Goal: Task Accomplishment & Management: Complete application form

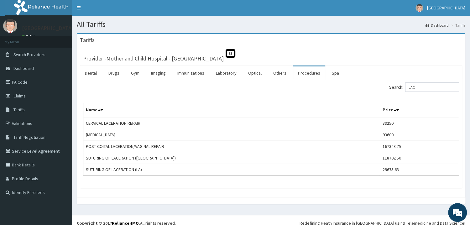
click at [16, 79] on link "PA Code" at bounding box center [36, 82] width 72 height 14
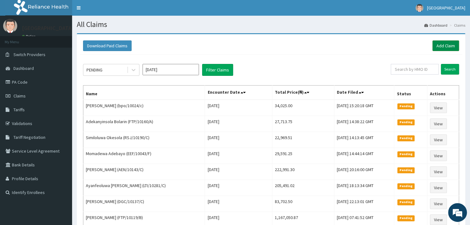
click at [447, 46] on link "Add Claim" at bounding box center [445, 45] width 27 height 11
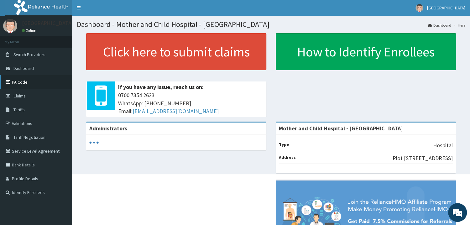
click at [34, 83] on link "PA Code" at bounding box center [36, 82] width 72 height 14
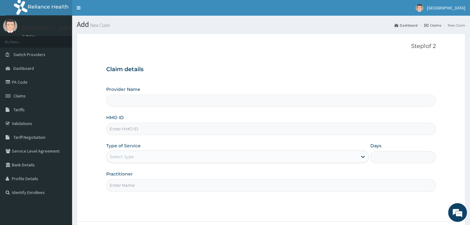
type input "Mother and Child Hospital - [GEOGRAPHIC_DATA]"
click at [125, 132] on input "HMO ID" at bounding box center [271, 129] width 330 height 12
type input "frc/10045/B"
click at [127, 158] on div "Select type" at bounding box center [122, 157] width 24 height 6
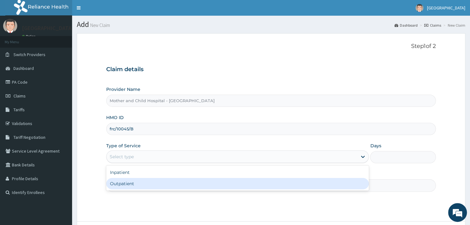
click at [120, 181] on div "Outpatient" at bounding box center [237, 183] width 263 height 11
type input "1"
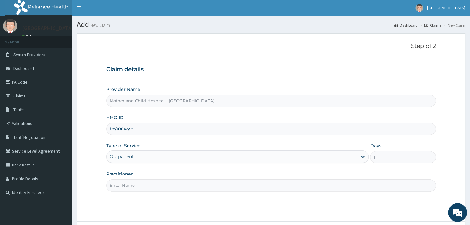
click at [128, 186] on input "Practitioner" at bounding box center [271, 185] width 330 height 12
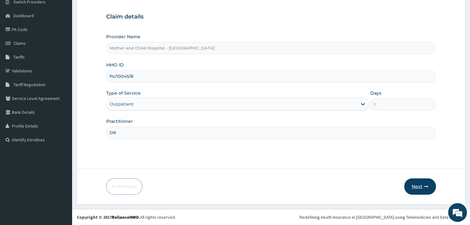
type input "DR"
click at [419, 189] on button "Next" at bounding box center [420, 186] width 32 height 16
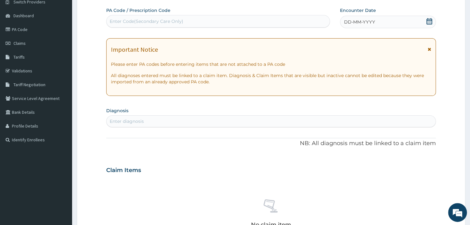
click at [130, 23] on div "Enter Code(Secondary Care Only)" at bounding box center [147, 21] width 74 height 6
paste input "PA/468283"
type input "PA/468283"
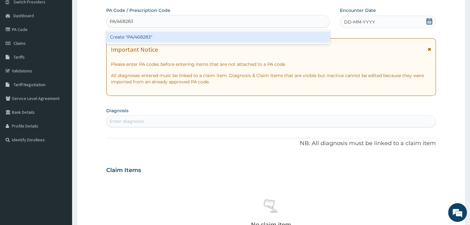
click at [150, 35] on div "Create "PA/468283"" at bounding box center [218, 36] width 224 height 11
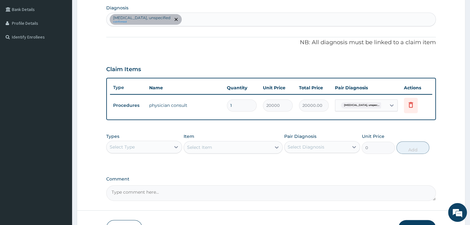
scroll to position [168, 0]
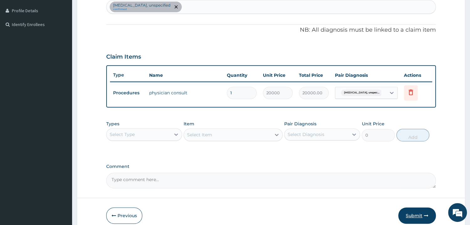
click at [419, 212] on button "Submit" at bounding box center [417, 215] width 38 height 16
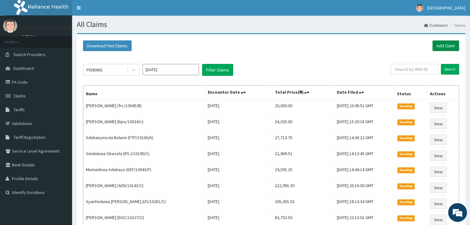
click at [441, 51] on link "Add Claim" at bounding box center [445, 45] width 27 height 11
click at [449, 45] on link "Add Claim" at bounding box center [445, 45] width 27 height 11
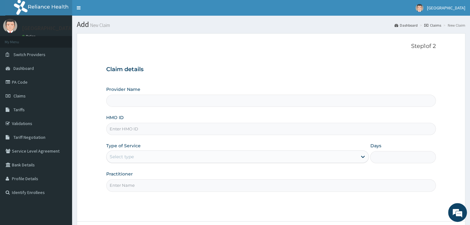
click at [127, 104] on input "Provider Name" at bounding box center [271, 101] width 330 height 12
type input "Mother and Child Hospital - Omole"
click at [121, 132] on input "HMO ID" at bounding box center [271, 129] width 330 height 12
type input "slb/10794/a"
drag, startPoint x: 350, startPoint y: 157, endPoint x: 346, endPoint y: 158, distance: 4.1
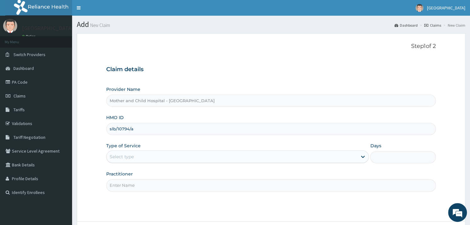
click at [348, 157] on div "Select type" at bounding box center [232, 157] width 251 height 10
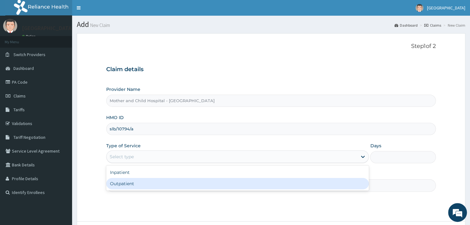
click at [121, 183] on div "Outpatient" at bounding box center [237, 183] width 263 height 11
type input "1"
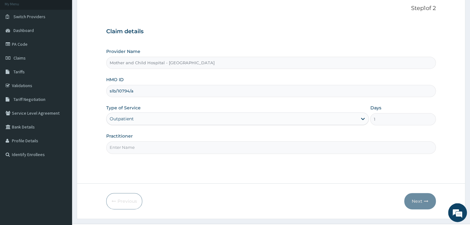
scroll to position [53, 0]
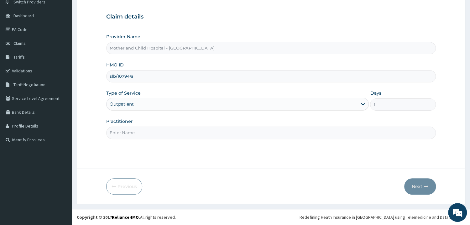
click at [127, 132] on input "Practitioner" at bounding box center [271, 133] width 330 height 12
type input "DR"
click at [417, 185] on button "Next" at bounding box center [420, 186] width 32 height 16
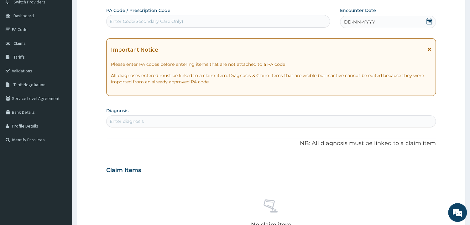
click at [127, 23] on div "Enter Code(Secondary Care Only)" at bounding box center [147, 21] width 74 height 6
paste input "PA/6FA382"
type input "PA/6FA382"
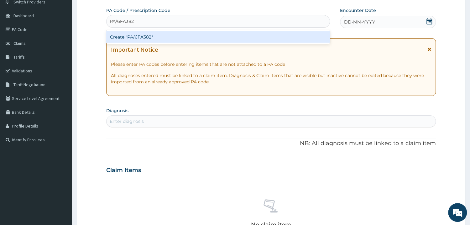
click at [141, 38] on div "Create "PA/6FA382"" at bounding box center [218, 36] width 224 height 11
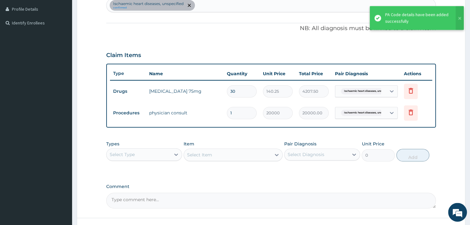
scroll to position [203, 0]
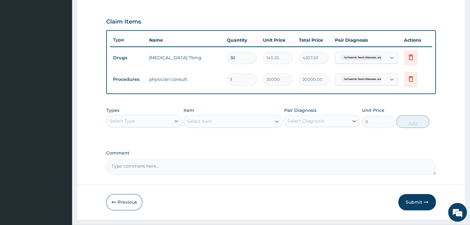
click at [137, 170] on textarea "Comment" at bounding box center [271, 167] width 330 height 16
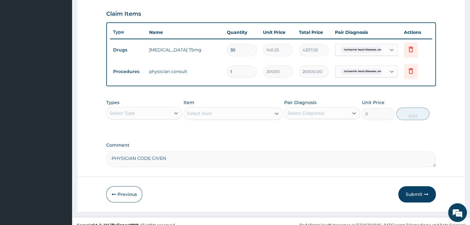
scroll to position [218, 0]
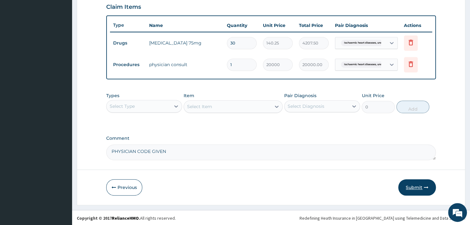
type textarea "PHYSICIAN CODE GIVEN"
click at [413, 187] on button "Submit" at bounding box center [417, 187] width 38 height 16
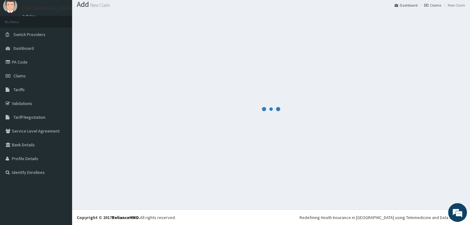
scroll to position [0, 0]
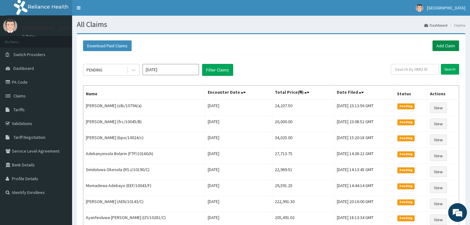
click at [447, 43] on link "Add Claim" at bounding box center [445, 45] width 27 height 11
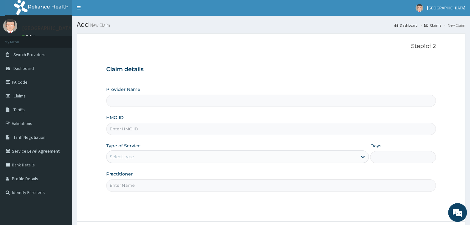
click at [146, 108] on div "Provider Name HMO ID Type of Service Select type Days Practitioner" at bounding box center [271, 138] width 330 height 105
type input "Mother and Child Hospital - [GEOGRAPHIC_DATA]"
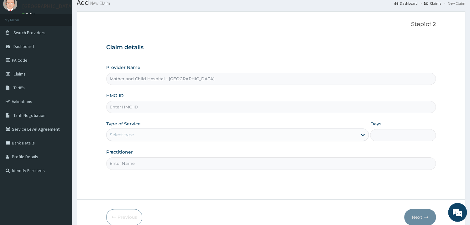
scroll to position [19, 0]
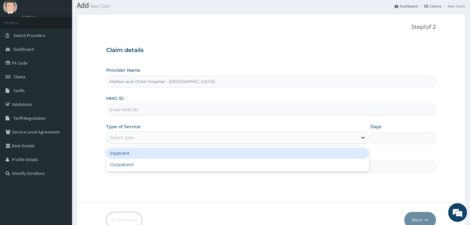
click at [359, 140] on div at bounding box center [362, 137] width 11 height 11
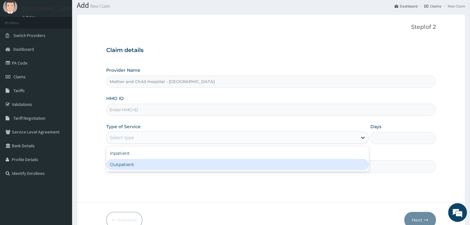
drag, startPoint x: 126, startPoint y: 163, endPoint x: 135, endPoint y: 161, distance: 9.7
click at [127, 163] on div "Outpatient" at bounding box center [237, 164] width 263 height 11
type input "1"
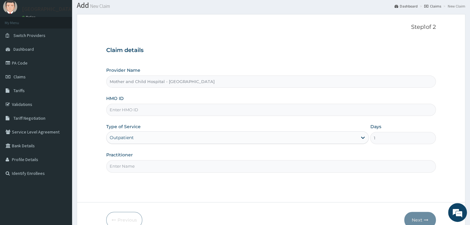
click at [129, 161] on input "Practitioner" at bounding box center [271, 166] width 330 height 12
type input "DR"
click at [120, 110] on input "HMO ID" at bounding box center [271, 110] width 330 height 12
paste input "FMP/10008/C"
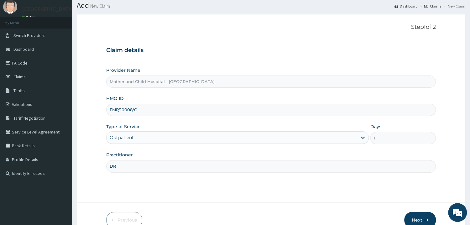
type input "FMP/10008/C"
click at [421, 216] on button "Next" at bounding box center [420, 220] width 32 height 16
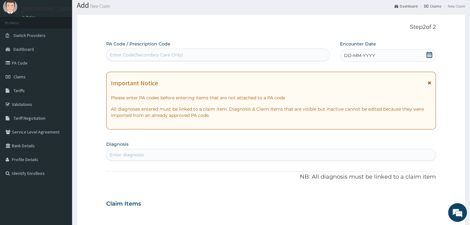
click at [430, 56] on icon at bounding box center [429, 55] width 6 height 6
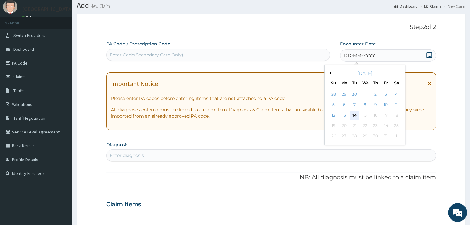
click at [352, 116] on div "14" at bounding box center [354, 115] width 9 height 9
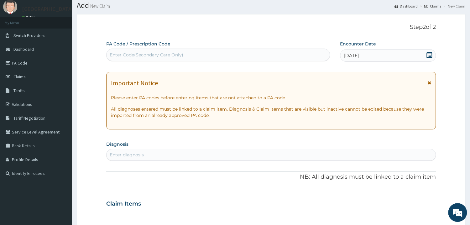
click at [121, 153] on div "Enter diagnosis" at bounding box center [127, 155] width 34 height 6
type input "URINARY TRACT"
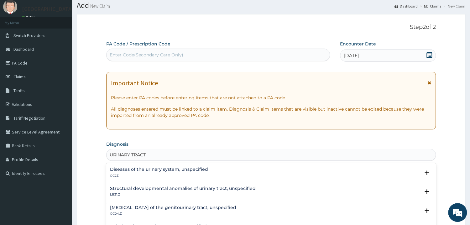
click at [140, 173] on div "Diseases of the urinary system, unspecified GC2Z" at bounding box center [159, 172] width 98 height 11
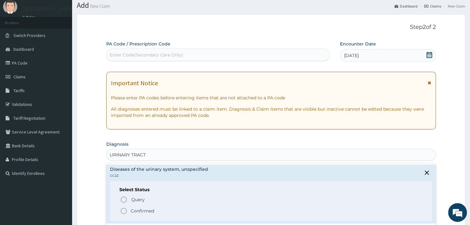
click at [127, 209] on icon "status option filled" at bounding box center [124, 211] width 8 height 8
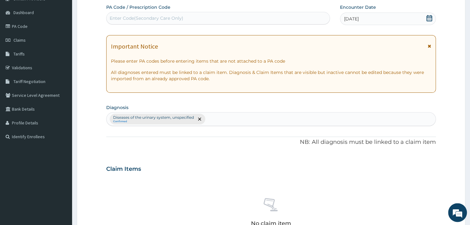
scroll to position [120, 0]
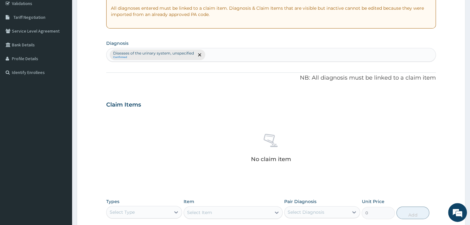
click at [224, 57] on div "Diseases of the urinary system, unspecified Confirmed" at bounding box center [271, 54] width 329 height 13
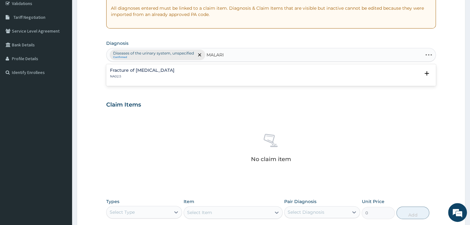
type input "MALARIA"
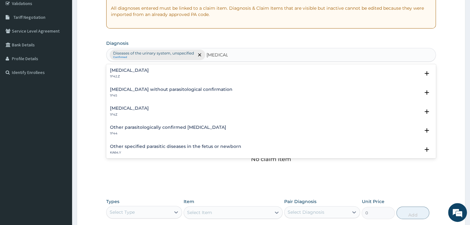
click at [149, 72] on h4 "Plasmodium malariae malaria without complication" at bounding box center [129, 70] width 39 height 5
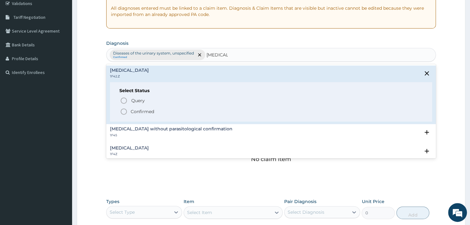
click at [127, 113] on circle "status option filled" at bounding box center [124, 112] width 6 height 6
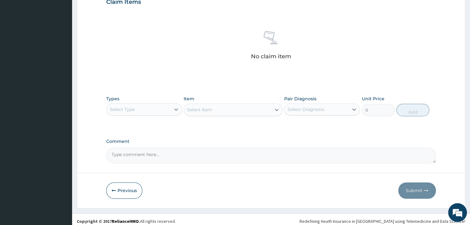
scroll to position [227, 0]
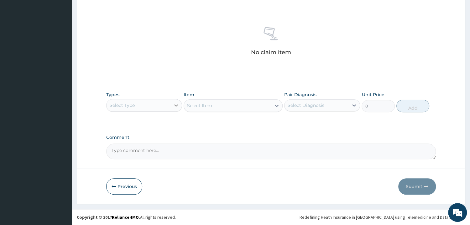
click at [174, 107] on icon at bounding box center [176, 105] width 6 height 6
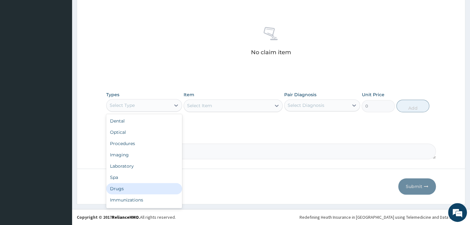
drag, startPoint x: 125, startPoint y: 188, endPoint x: 140, endPoint y: 180, distance: 17.0
click at [126, 187] on div "Drugs" at bounding box center [144, 188] width 76 height 11
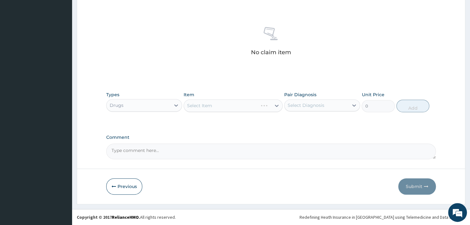
click at [206, 105] on div "Select Item" at bounding box center [233, 105] width 99 height 13
click at [255, 108] on div "Select Item" at bounding box center [233, 105] width 99 height 13
click at [214, 103] on div "Select Item" at bounding box center [233, 105] width 99 height 13
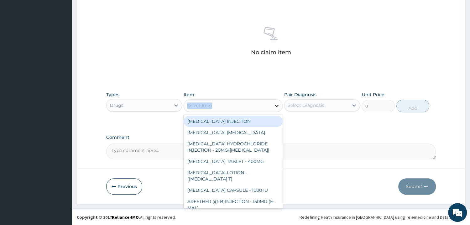
click at [272, 105] on div at bounding box center [276, 105] width 11 height 11
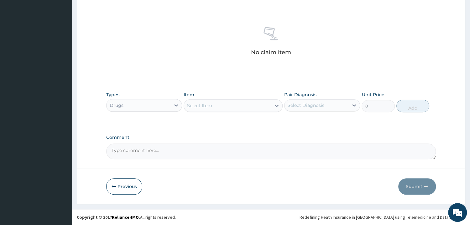
click at [207, 107] on div "Select Item" at bounding box center [199, 105] width 25 height 6
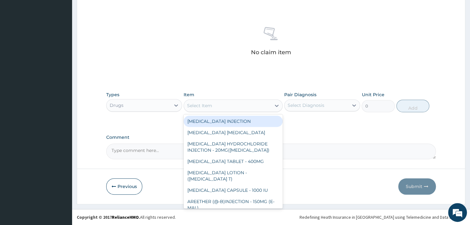
click at [207, 107] on div "Select Item" at bounding box center [199, 105] width 25 height 6
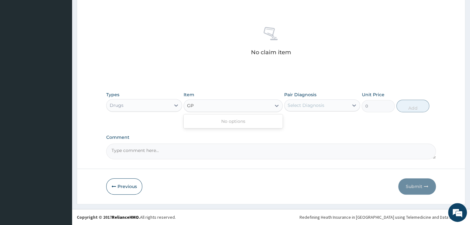
type input "G"
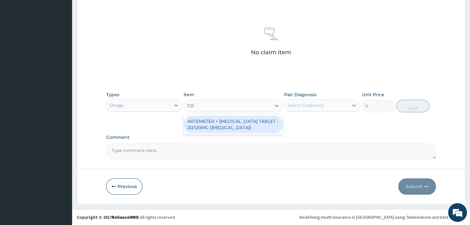
type input "C"
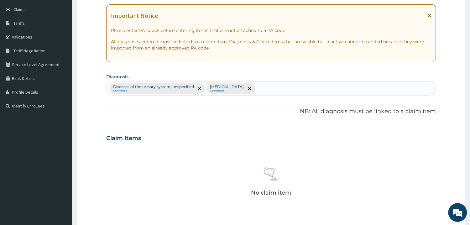
scroll to position [193, 0]
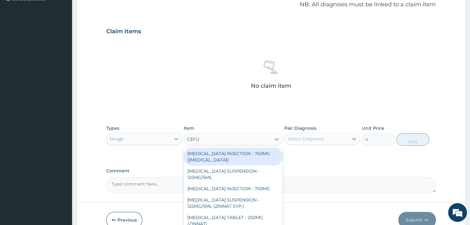
type input "CEFU"
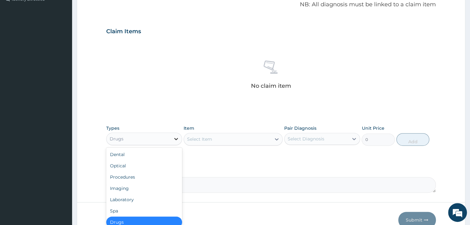
click at [176, 138] on icon at bounding box center [176, 139] width 6 height 6
click at [129, 197] on div "Laboratory" at bounding box center [144, 199] width 76 height 11
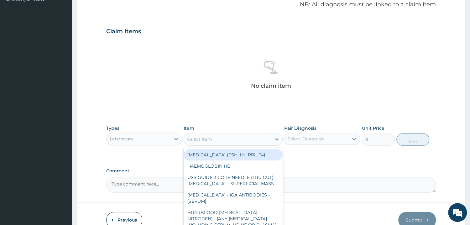
click at [204, 142] on div "Select Item" at bounding box center [199, 139] width 25 height 6
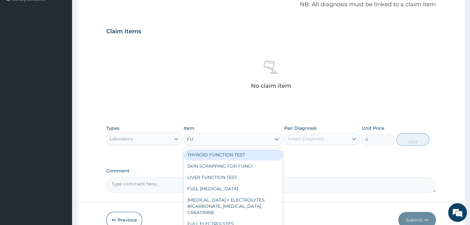
type input "FUL"
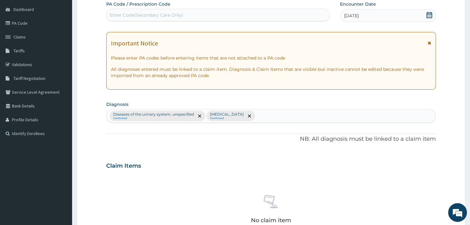
scroll to position [25, 0]
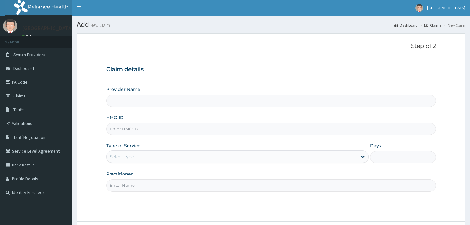
scroll to position [25, 0]
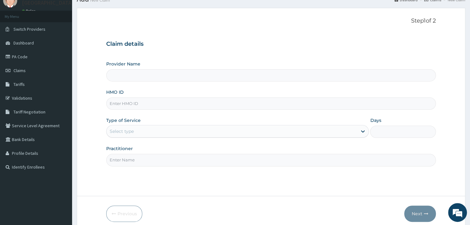
type input "Mother and Child Hospital - [GEOGRAPHIC_DATA]"
click at [132, 107] on input "HMO ID" at bounding box center [271, 103] width 330 height 12
type input "FMP/10008/B"
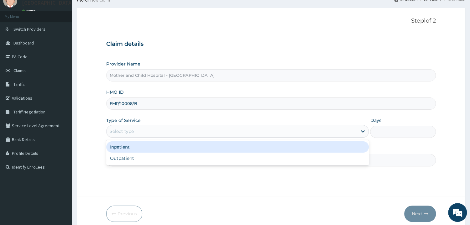
drag, startPoint x: 361, startPoint y: 133, endPoint x: 345, endPoint y: 131, distance: 15.4
click at [360, 132] on icon at bounding box center [363, 131] width 6 height 6
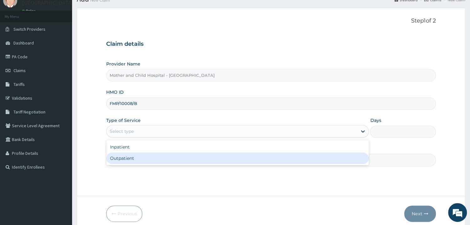
click at [140, 159] on div "Outpatient" at bounding box center [237, 158] width 263 height 11
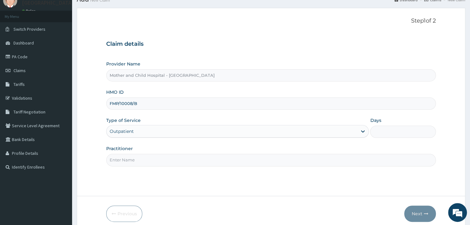
type input "1"
click at [131, 161] on input "Practitioner" at bounding box center [271, 160] width 330 height 12
type input "DR"
click at [415, 215] on button "Next" at bounding box center [420, 214] width 32 height 16
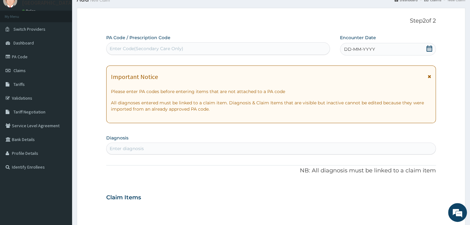
drag, startPoint x: 428, startPoint y: 49, endPoint x: 411, endPoint y: 57, distance: 18.4
click at [428, 50] on icon at bounding box center [429, 48] width 6 height 6
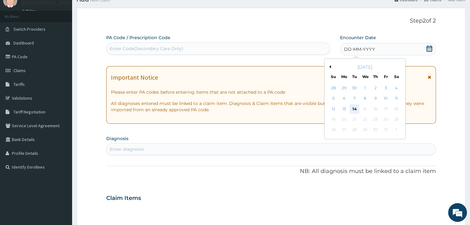
click at [356, 106] on div "14" at bounding box center [354, 108] width 9 height 9
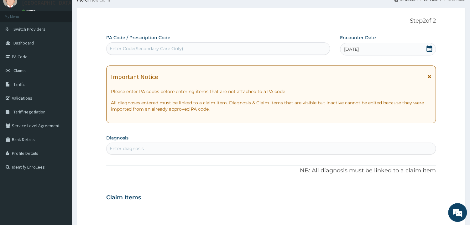
click at [140, 147] on div "Enter diagnosis" at bounding box center [127, 148] width 34 height 6
type input "URINARY"
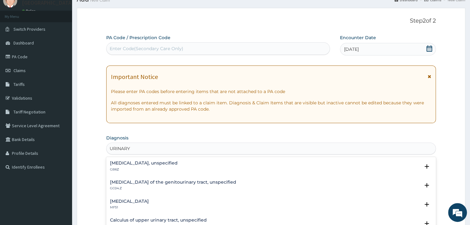
scroll to position [31, 0]
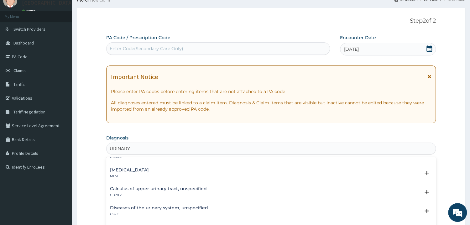
click at [180, 207] on h4 "Diseases of the urinary system, unspecified" at bounding box center [159, 208] width 98 height 5
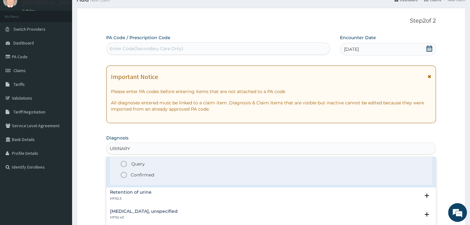
scroll to position [94, 0]
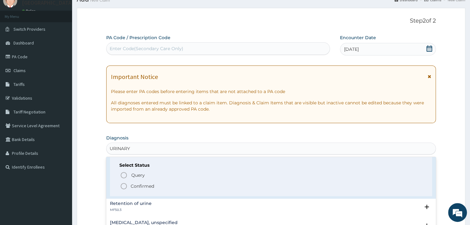
drag, startPoint x: 124, startPoint y: 186, endPoint x: 140, endPoint y: 169, distance: 23.7
click at [125, 186] on icon "status option filled" at bounding box center [124, 186] width 8 height 8
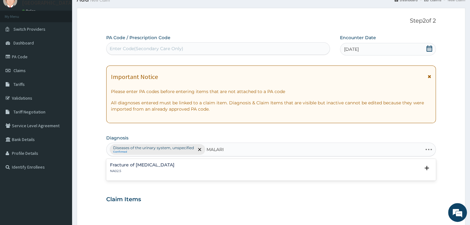
type input "MALARIA"
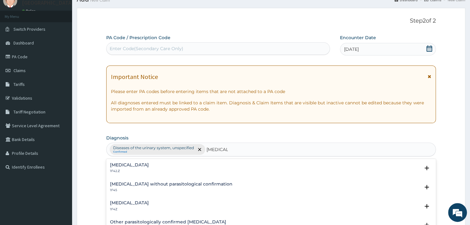
click at [149, 203] on h4 "Malaria, unspecified" at bounding box center [129, 203] width 39 height 5
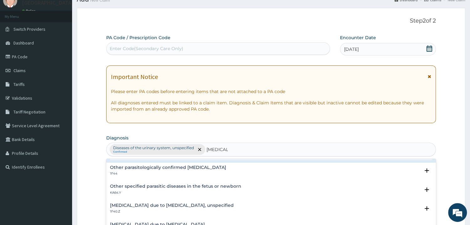
scroll to position [31, 0]
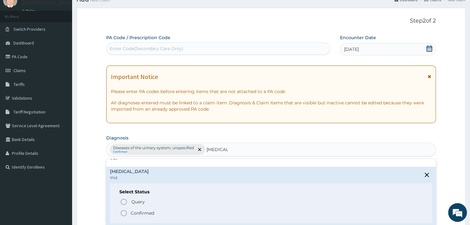
click at [123, 212] on icon "status option filled" at bounding box center [124, 213] width 8 height 8
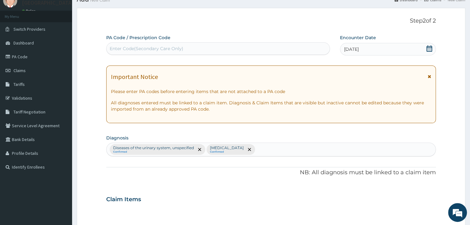
scroll to position [227, 0]
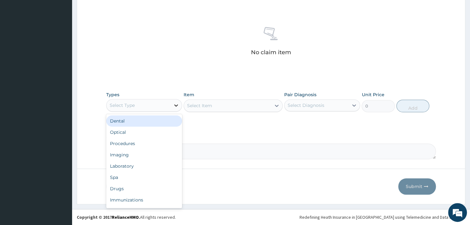
click at [175, 106] on icon at bounding box center [176, 105] width 6 height 6
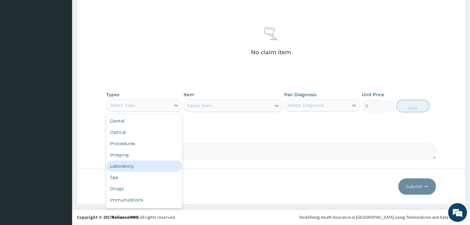
drag, startPoint x: 129, startPoint y: 165, endPoint x: 155, endPoint y: 150, distance: 30.6
click at [129, 165] on div "Laboratory" at bounding box center [144, 165] width 76 height 11
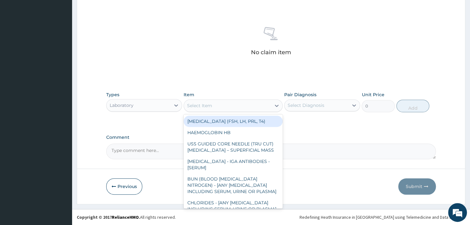
click at [244, 107] on div "Select Item" at bounding box center [227, 106] width 87 height 10
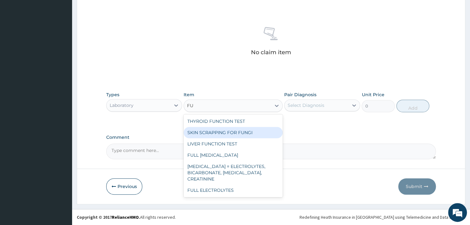
type input "F"
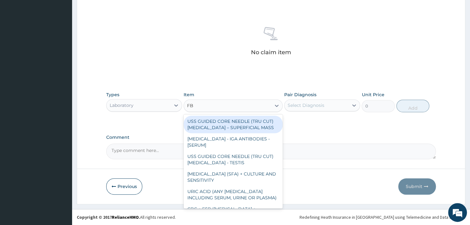
type input "FBC"
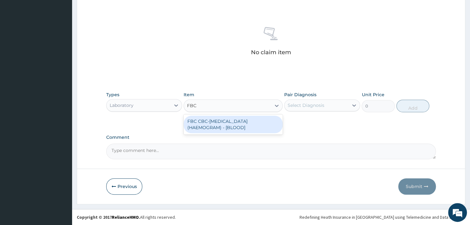
click at [217, 125] on div "FBC CBC-COMPLETE BLOOD COUNT (HAEMOGRAM) - [BLOOD]" at bounding box center [233, 125] width 99 height 18
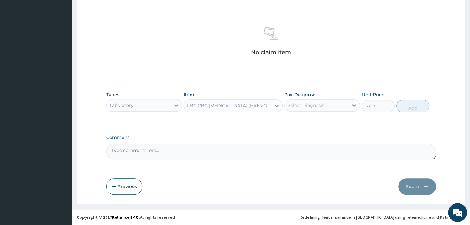
type input "5500"
click at [310, 106] on div "Select Diagnosis" at bounding box center [306, 105] width 37 height 6
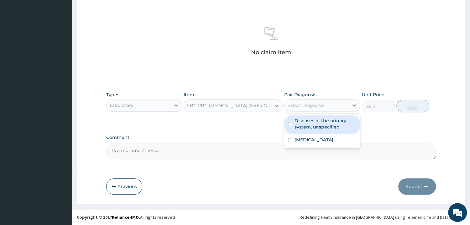
click at [290, 123] on input "checkbox" at bounding box center [290, 124] width 4 height 4
checkbox input "true"
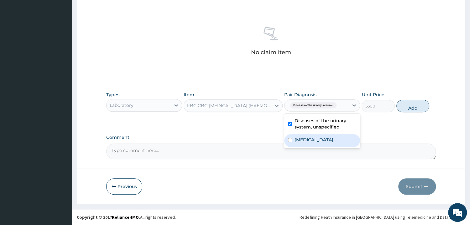
click at [292, 142] on input "checkbox" at bounding box center [290, 140] width 4 height 4
checkbox input "true"
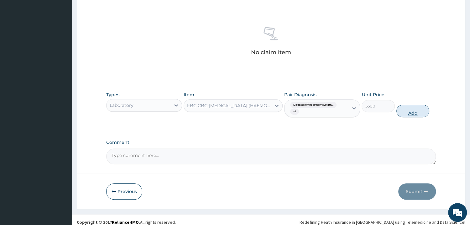
click at [412, 110] on button "Add" at bounding box center [412, 111] width 33 height 13
type input "0"
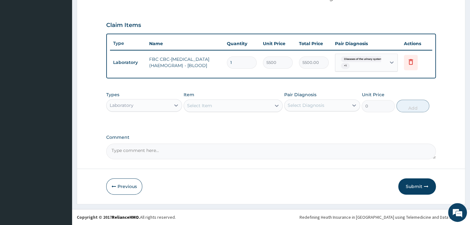
scroll to position [200, 0]
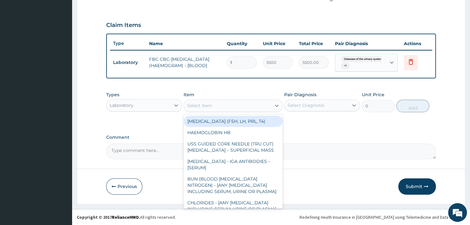
click at [219, 102] on div "Select Item" at bounding box center [227, 106] width 87 height 10
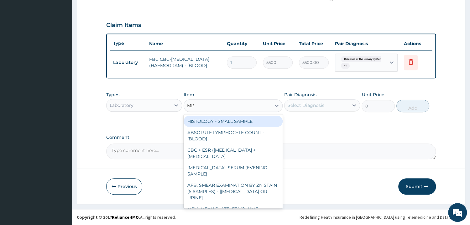
type input "M"
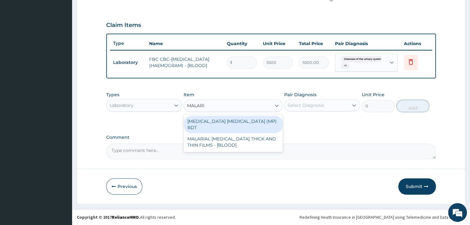
type input "MALARIA"
drag, startPoint x: 231, startPoint y: 123, endPoint x: 265, endPoint y: 116, distance: 35.0
click at [231, 123] on div "MALARIA PARASITE (MP) RDT" at bounding box center [233, 125] width 99 height 18
type input "2600"
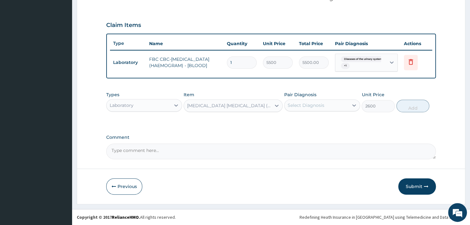
click at [316, 106] on div "Select Diagnosis" at bounding box center [306, 105] width 37 height 6
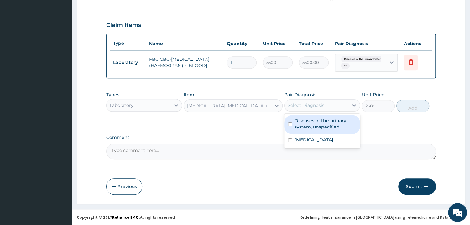
click at [291, 123] on input "checkbox" at bounding box center [290, 124] width 4 height 4
checkbox input "true"
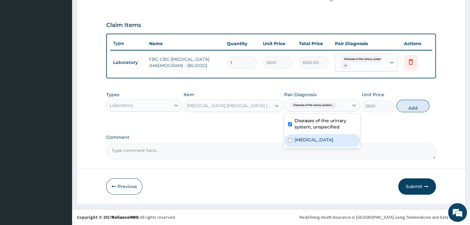
click at [291, 139] on input "checkbox" at bounding box center [290, 140] width 4 height 4
checkbox input "true"
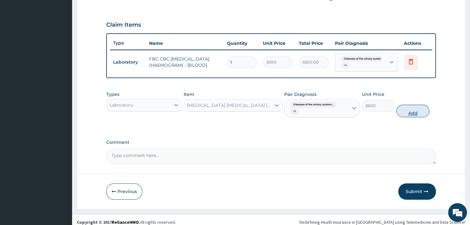
click at [405, 108] on button "Add" at bounding box center [412, 111] width 33 height 13
type input "0"
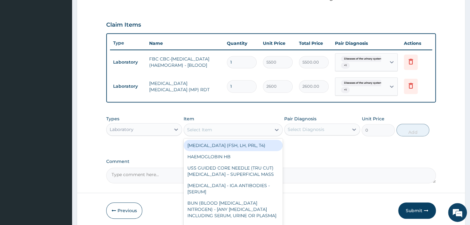
click at [211, 127] on div "Select Item" at bounding box center [199, 130] width 25 height 6
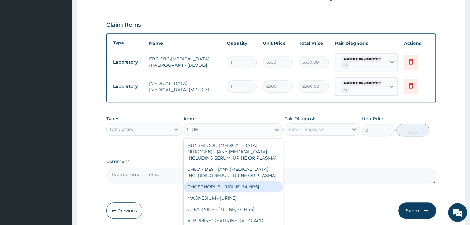
type input "URINA"
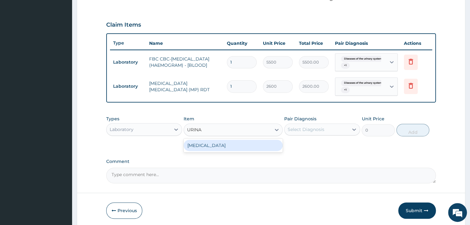
click at [203, 146] on div "URINALYSIS" at bounding box center [233, 145] width 99 height 11
type input "2187.5"
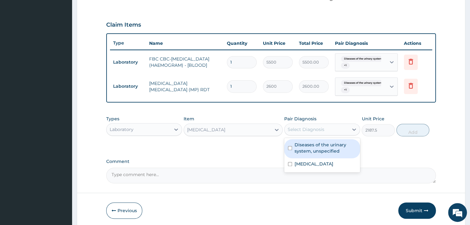
click at [308, 128] on div "Select Diagnosis" at bounding box center [306, 129] width 37 height 6
drag, startPoint x: 290, startPoint y: 149, endPoint x: 291, endPoint y: 159, distance: 9.7
click at [290, 149] on input "checkbox" at bounding box center [290, 148] width 4 height 4
checkbox input "true"
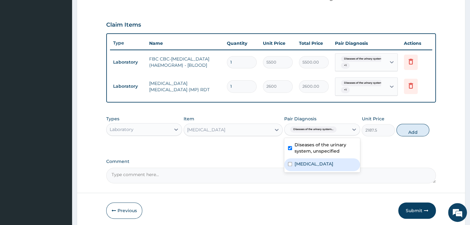
click at [291, 165] on input "checkbox" at bounding box center [290, 164] width 4 height 4
checkbox input "true"
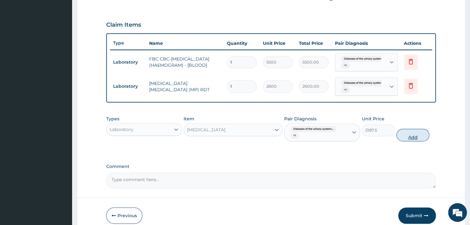
click at [409, 136] on button "Add" at bounding box center [412, 135] width 33 height 13
type input "0"
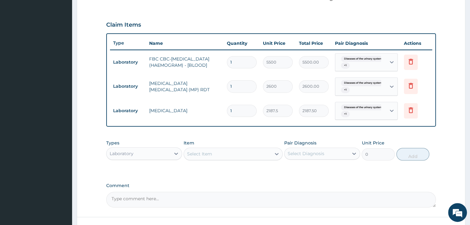
click at [211, 156] on div "Select Item" at bounding box center [199, 154] width 25 height 6
click at [212, 157] on div "Select Item" at bounding box center [227, 154] width 87 height 10
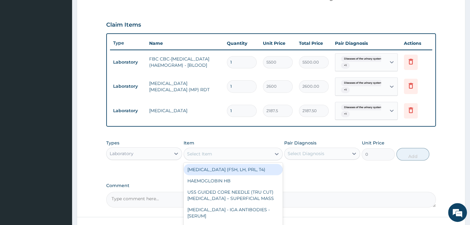
click at [212, 157] on div "Select Item" at bounding box center [227, 154] width 87 height 10
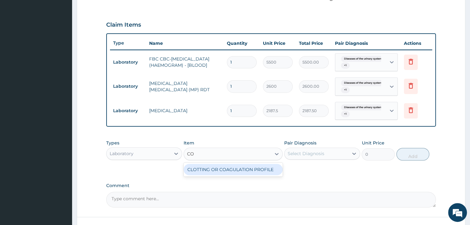
type input "C"
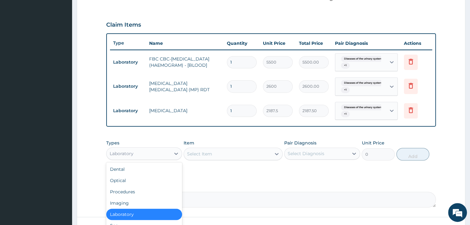
drag, startPoint x: 162, startPoint y: 154, endPoint x: 129, endPoint y: 178, distance: 41.0
click at [162, 153] on div "Laboratory" at bounding box center [139, 154] width 64 height 10
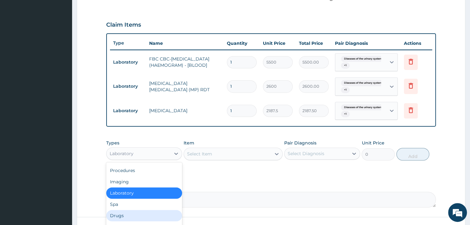
click at [120, 214] on div "Drugs" at bounding box center [144, 215] width 76 height 11
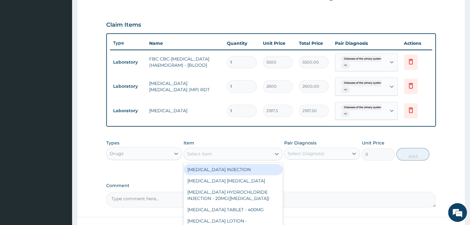
click at [196, 156] on div "Select Item" at bounding box center [199, 154] width 25 height 6
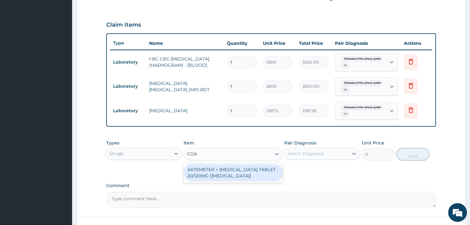
type input "COAR"
click at [233, 173] on div "ARTEMETER + LUMEFANTRINE TABLET - 20/120MG (COARTEM)" at bounding box center [233, 173] width 99 height 18
type input "220.5"
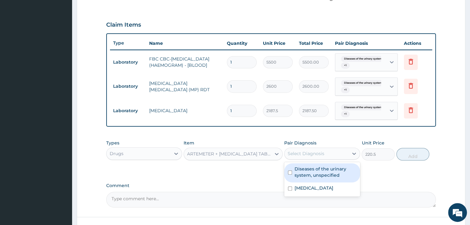
click at [307, 153] on div "Select Diagnosis" at bounding box center [306, 153] width 37 height 6
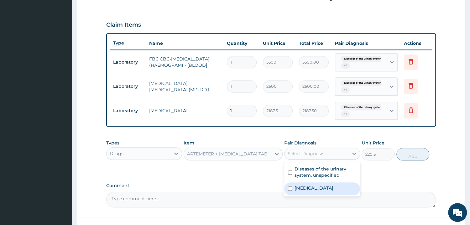
click at [290, 189] on input "checkbox" at bounding box center [290, 188] width 4 height 4
checkbox input "true"
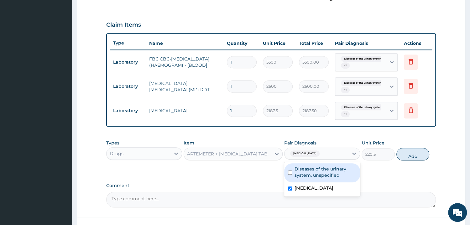
click at [406, 153] on button "Add" at bounding box center [412, 154] width 33 height 13
type input "0"
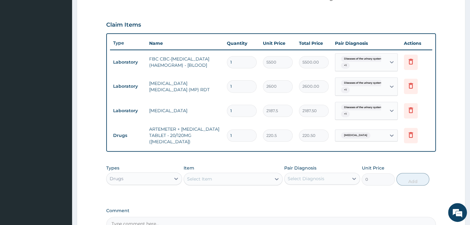
type input "12"
type input "2646.00"
type input "12"
click at [325, 151] on div "PA Code / Prescription Code Enter Code(Secondary Care Only) Encounter Date 14-1…" at bounding box center [271, 46] width 330 height 373
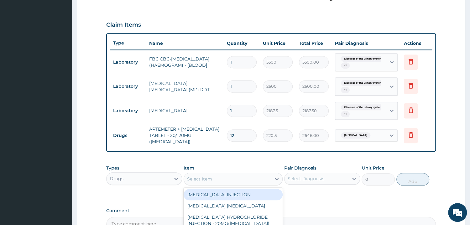
click at [206, 176] on div "Select Item" at bounding box center [199, 179] width 25 height 6
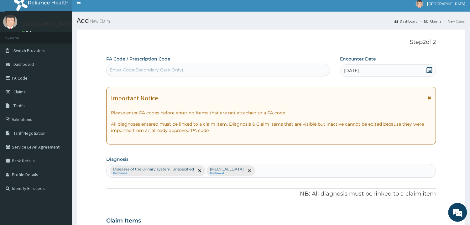
scroll to position [0, 0]
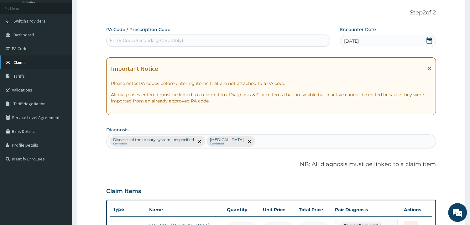
type input "EMA"
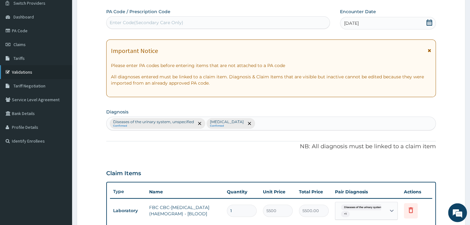
scroll to position [67, 0]
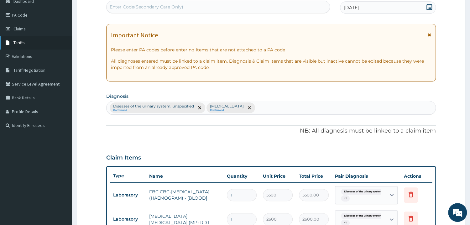
drag, startPoint x: 28, startPoint y: 23, endPoint x: 22, endPoint y: 43, distance: 20.9
drag, startPoint x: 47, startPoint y: 66, endPoint x: 26, endPoint y: 41, distance: 32.4
drag, startPoint x: 26, startPoint y: 41, endPoint x: 233, endPoint y: 81, distance: 211.4
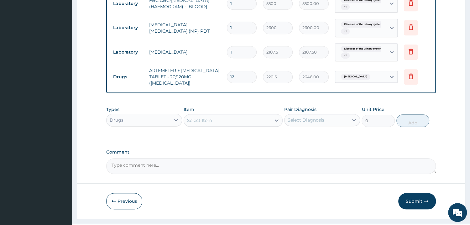
scroll to position [269, 0]
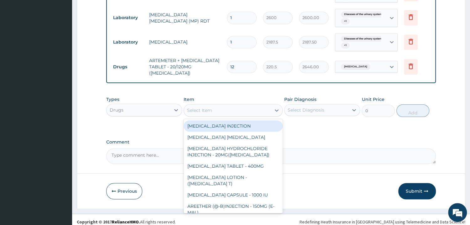
click at [233, 112] on div "Select Item" at bounding box center [227, 110] width 87 height 10
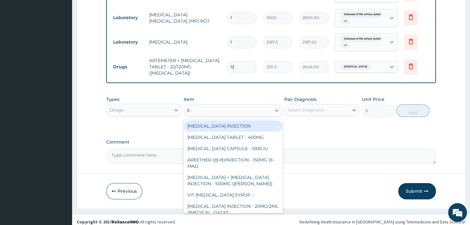
type input "E-M"
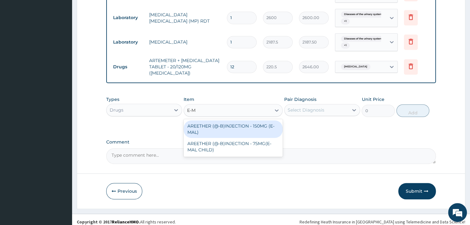
click at [207, 124] on div "AREETHER (@-B)INJECTION - 150MG (E-MAL)" at bounding box center [233, 129] width 99 height 18
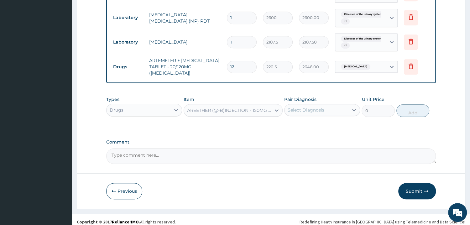
type input "1764"
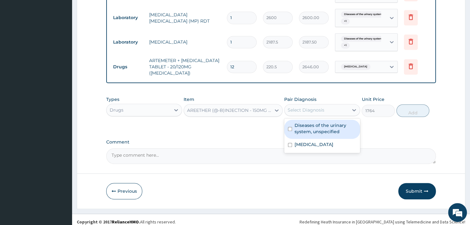
click at [307, 105] on div "Select Diagnosis" at bounding box center [316, 110] width 64 height 10
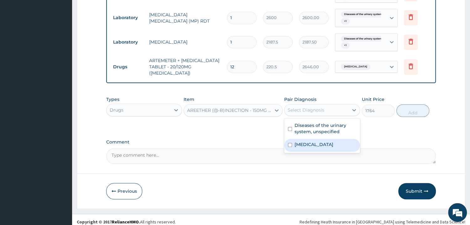
click at [291, 143] on input "checkbox" at bounding box center [290, 145] width 4 height 4
checkbox input "true"
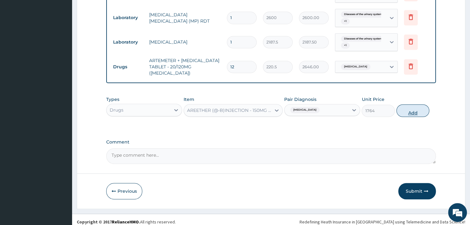
click at [411, 107] on button "Add" at bounding box center [412, 110] width 33 height 13
type input "0"
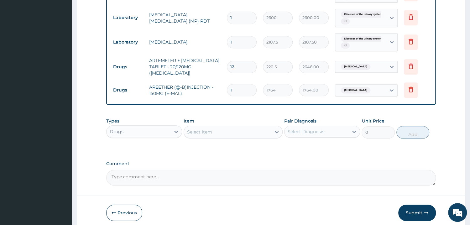
click at [239, 87] on input "1" at bounding box center [242, 90] width 30 height 12
type input "0.00"
type input "3"
type input "5292.00"
type input "3"
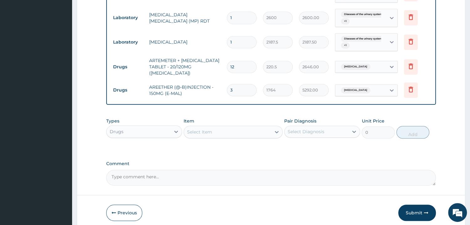
click at [250, 115] on div "Types Drugs Item Select Item Pair Diagnosis Select Diagnosis Unit Price 0 Add" at bounding box center [271, 128] width 330 height 27
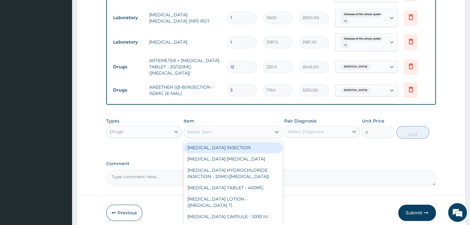
click at [198, 129] on div "Select Item" at bounding box center [199, 132] width 25 height 6
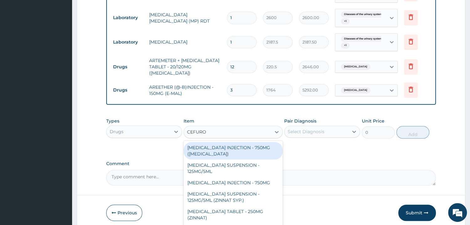
type input "CEFUROX"
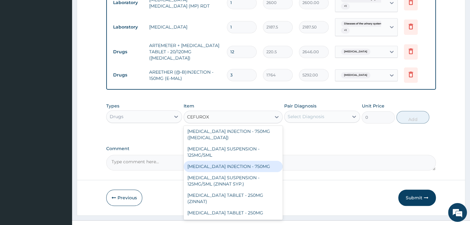
scroll to position [292, 0]
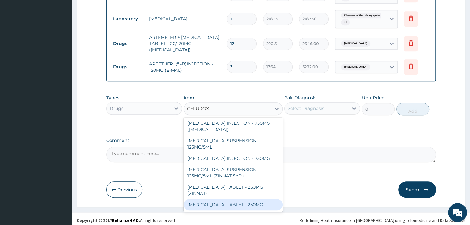
click at [211, 201] on div "CEFUROXIME TABLET - 250MG" at bounding box center [233, 204] width 99 height 11
type input "441"
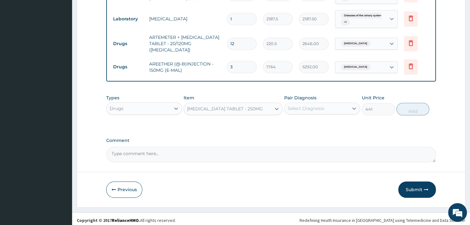
click at [307, 105] on div "Select Diagnosis" at bounding box center [306, 108] width 37 height 6
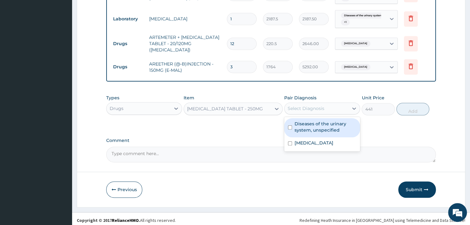
click at [288, 125] on input "checkbox" at bounding box center [290, 127] width 4 height 4
checkbox input "true"
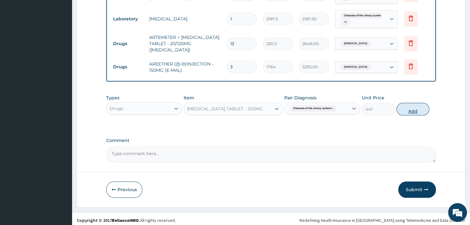
click at [420, 107] on button "Add" at bounding box center [412, 109] width 33 height 13
type input "0"
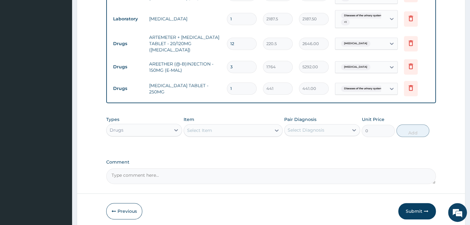
click at [241, 84] on input "1" at bounding box center [242, 88] width 30 height 12
type input "0.00"
type input "2"
type input "882.00"
type input "20"
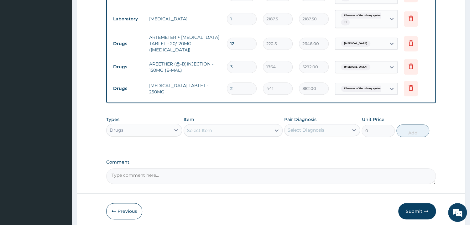
type input "8820.00"
type input "20"
click at [235, 113] on div "Types Drugs Item Select Item Pair Diagnosis Select Diagnosis Unit Price 0 Add" at bounding box center [271, 126] width 330 height 27
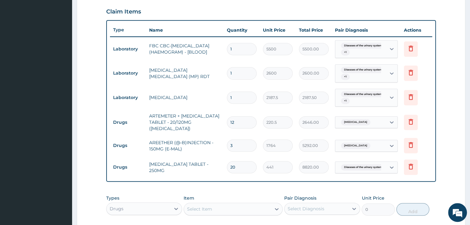
scroll to position [212, 0]
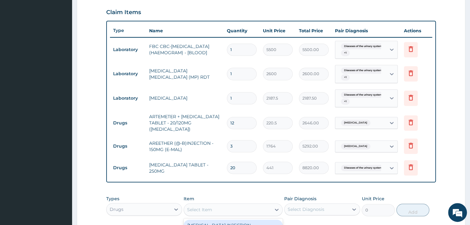
click at [201, 206] on div "Select Item" at bounding box center [199, 209] width 25 height 6
type input "LORAT"
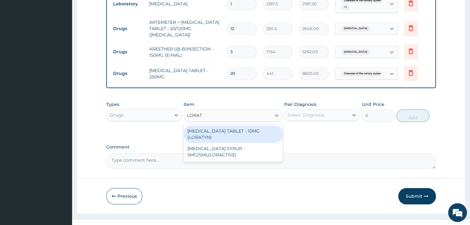
scroll to position [313, 0]
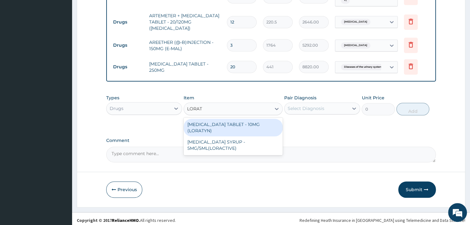
click at [225, 122] on div "LORATADINE TABLET - 10MG (LORATYN)" at bounding box center [233, 128] width 99 height 18
type input "102.9"
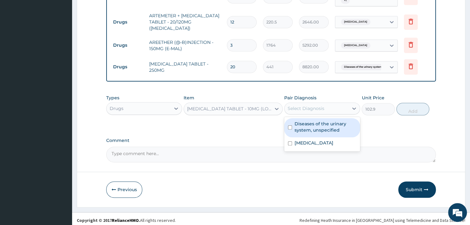
click at [327, 105] on div "Select Diagnosis" at bounding box center [316, 108] width 64 height 10
click at [291, 125] on input "checkbox" at bounding box center [290, 127] width 4 height 4
checkbox input "true"
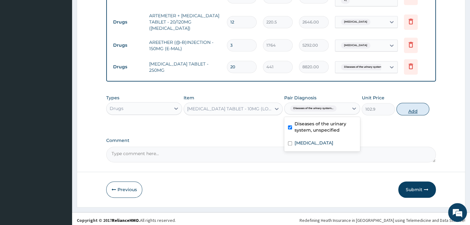
click at [408, 106] on button "Add" at bounding box center [412, 109] width 33 height 13
type input "0"
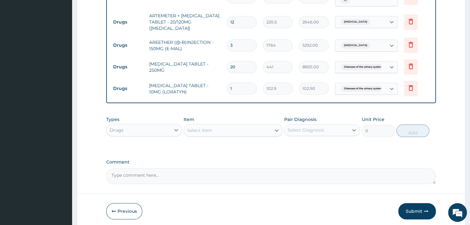
click at [243, 88] on input "1" at bounding box center [242, 88] width 30 height 12
type input "0.00"
type input "5"
type input "514.50"
type input "5"
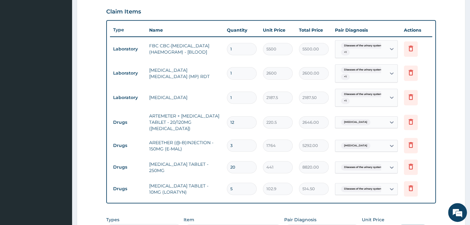
scroll to position [234, 0]
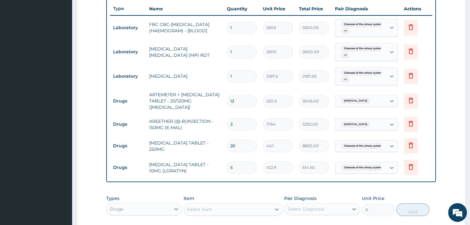
click at [206, 207] on div "Select Item" at bounding box center [199, 209] width 25 height 6
type input "PARACE"
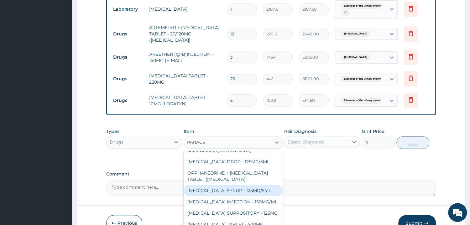
scroll to position [54, 0]
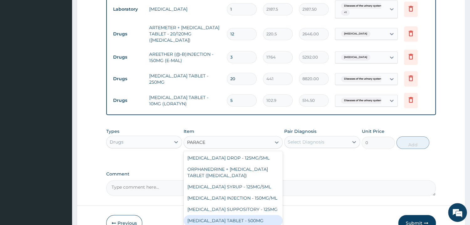
click at [231, 217] on div "PARACETAMOL TABLET - 500MG" at bounding box center [233, 220] width 99 height 11
type input "35.279999999999994"
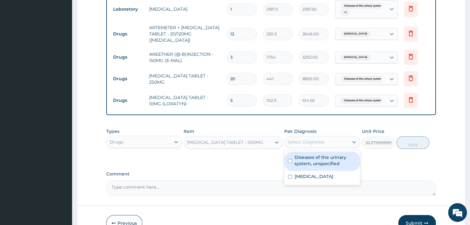
click at [310, 137] on div "Select Diagnosis" at bounding box center [316, 142] width 64 height 10
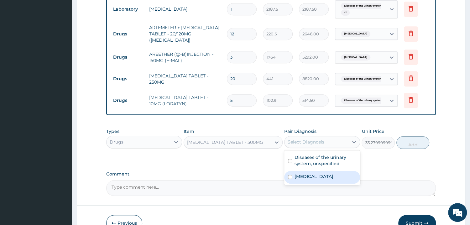
click at [291, 175] on input "checkbox" at bounding box center [290, 177] width 4 height 4
checkbox input "true"
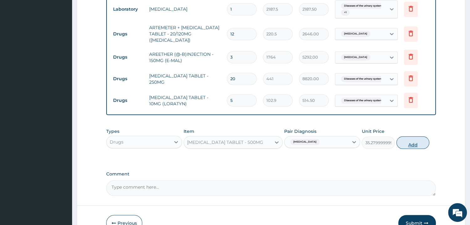
drag, startPoint x: 414, startPoint y: 140, endPoint x: 381, endPoint y: 140, distance: 32.9
click at [414, 140] on button "Add" at bounding box center [412, 142] width 33 height 13
type input "0"
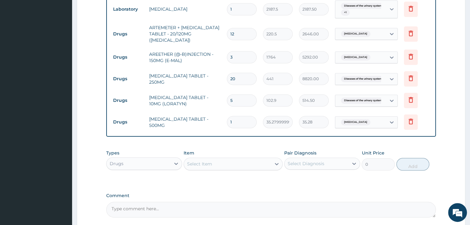
click at [243, 118] on input "1" at bounding box center [242, 122] width 30 height 12
type input "18"
type input "635.04"
type input "18"
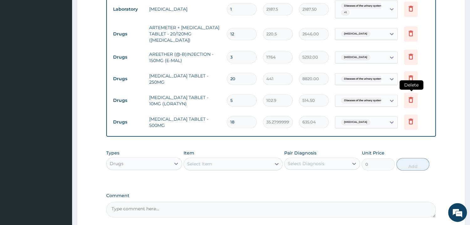
click at [410, 97] on icon at bounding box center [411, 100] width 4 height 6
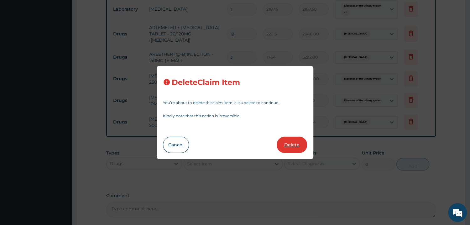
click at [291, 143] on button "Delete" at bounding box center [292, 145] width 30 height 16
type input "18"
type input "35.279999999999994"
type input "635.04"
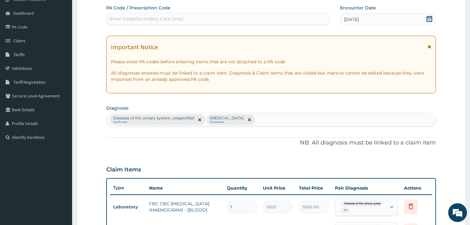
scroll to position [34, 0]
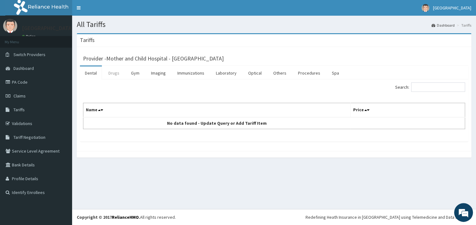
click at [113, 73] on link "Drugs" at bounding box center [113, 72] width 21 height 13
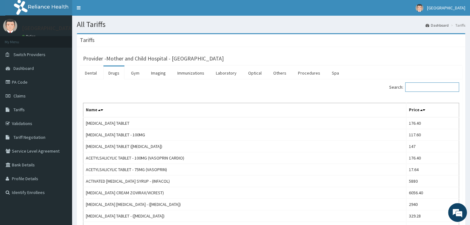
click at [419, 91] on input "Search:" at bounding box center [432, 86] width 54 height 9
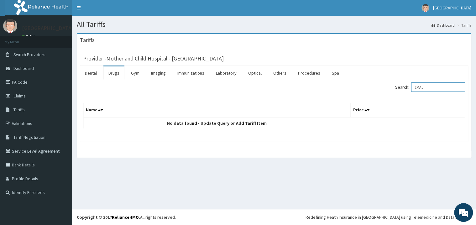
type input "EMAL"
click at [112, 74] on link "Drugs" at bounding box center [113, 72] width 21 height 13
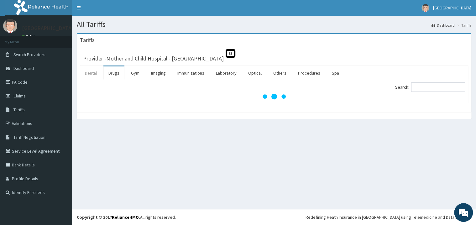
click at [90, 73] on link "Dental" at bounding box center [91, 72] width 22 height 13
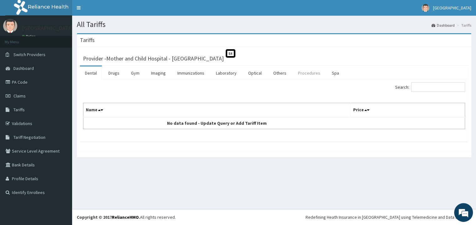
click at [306, 75] on link "Procedures" at bounding box center [309, 72] width 32 height 13
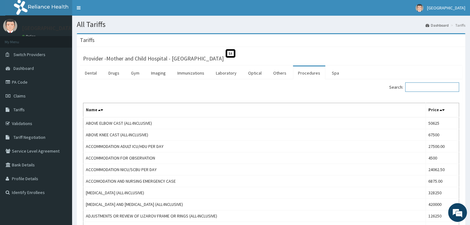
click at [415, 89] on input "Search:" at bounding box center [432, 86] width 54 height 9
type input "C"
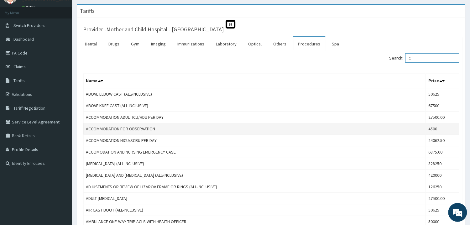
scroll to position [7, 0]
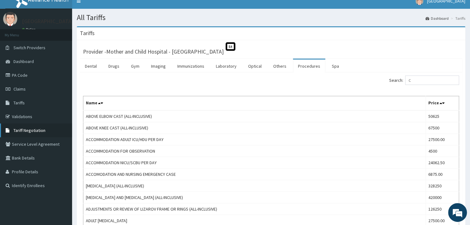
click at [21, 129] on span "Tariff Negotiation" at bounding box center [29, 131] width 32 height 6
